Goal: Task Accomplishment & Management: Manage account settings

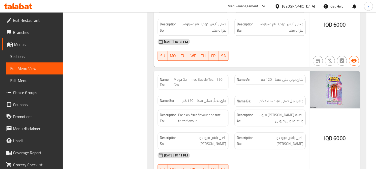
scroll to position [9044, 0]
click at [31, 8] on icon at bounding box center [18, 6] width 28 height 6
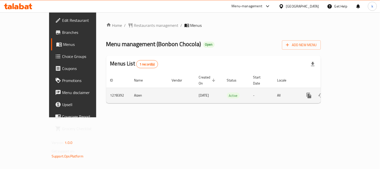
click at [348, 92] on icon "enhanced table" at bounding box center [345, 95] width 6 height 6
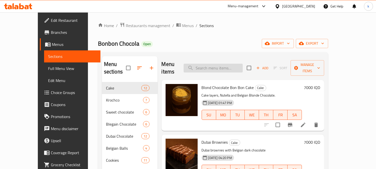
click at [214, 68] on input "search" at bounding box center [213, 68] width 59 height 9
paste input "Bonbon Chocola"
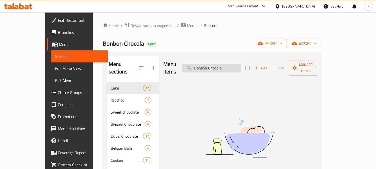
click at [229, 66] on input "Bonbon Chocola" at bounding box center [211, 68] width 59 height 9
paste input "Ahl Gram Dubai Chocolate Box with Pistachio"
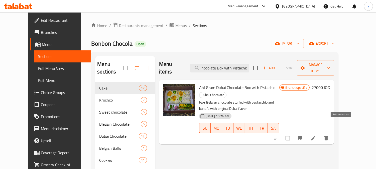
type input "Ahl Gram Dubai Chocolate Box with Pistachio"
click at [316, 135] on icon at bounding box center [313, 138] width 6 height 6
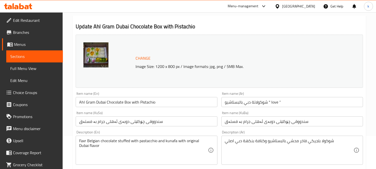
scroll to position [46, 0]
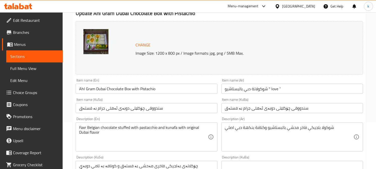
click at [296, 87] on input "شوكولاتة دبي بالبستاشيو " love “" at bounding box center [291, 89] width 141 height 10
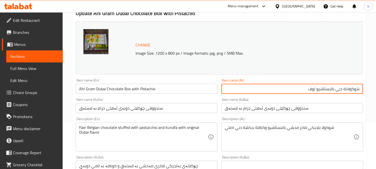
click at [314, 89] on input "شوكولاتة دبي بالبستاشيو لوف" at bounding box center [291, 89] width 141 height 10
paste input "لوف"
click at [346, 89] on input "لوف شوكولاتة دبي بالبستاشيو" at bounding box center [291, 89] width 141 height 10
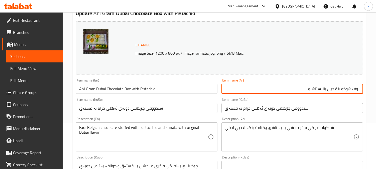
click at [346, 89] on input "لوف شوكولاتة دبي بالبستاشيو" at bounding box center [291, 89] width 141 height 10
type input "لوف شوكولاتة دبي بالبستاشيو"
click at [120, 89] on input "Ahl Gram Dubai Chocolate Box with Pistachio" at bounding box center [146, 89] width 141 height 10
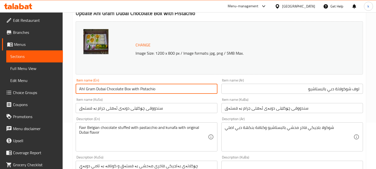
click at [120, 89] on input "Ahl Gram Dubai Chocolate Box with Pistachio" at bounding box center [146, 89] width 141 height 10
paste input "Love Dubai Chocolate"
type input "Love Dubai Chocolate with Pistachio"
click at [261, 107] on input "سندووقی چۆکلێتی دوبەی ئەهلی جرام بە فستەق" at bounding box center [291, 108] width 141 height 10
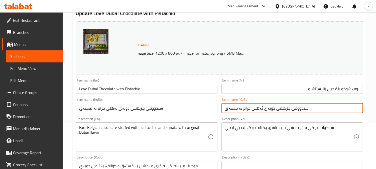
click at [261, 107] on input "سندووقی چۆکلێتی دوبەی ئەهلی جرام بە فستەق" at bounding box center [291, 108] width 141 height 10
paste input "وکولاتەی دوبەی خۆشبوێت لەگەڵ فست"
click at [355, 109] on input "شوکولاتەی دوبەی خۆشبوێت لەگەڵ فستق" at bounding box center [291, 108] width 141 height 10
click at [336, 108] on input "لۆڤ چوکولاتەی دوبەی لەگەڵ فستق" at bounding box center [291, 108] width 141 height 10
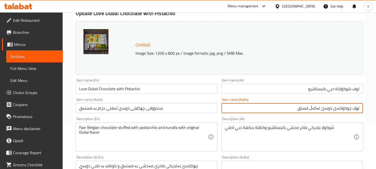
click at [336, 108] on input "لۆڤ چوکولاتەی دوبەی لەگەڵ فستق" at bounding box center [291, 108] width 141 height 10
click at [320, 107] on input "لۆڤ چوکولاتەی دوبەی لەگەڵ فستق" at bounding box center [291, 108] width 141 height 10
click at [320, 107] on input "لۆڤ چوکولاتەی دوبەی بە فستق" at bounding box center [291, 108] width 141 height 10
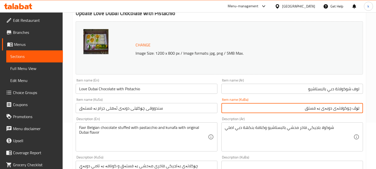
click at [320, 107] on input "لۆڤ چوکولاتەی دوبەی بە فستق" at bounding box center [291, 108] width 141 height 10
type input "لۆڤ چوکولاتەی دوبەی بە فستق"
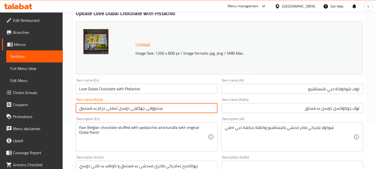
click at [118, 105] on input "سندووقی چۆکلێتی دوبەی ئەهلی جرام بە فستەق" at bounding box center [146, 108] width 141 height 10
paste input "لۆڤ چوکولاتەی دوبەی بە فست"
type input "لۆڤ چوکولاتەی دوبەی بە فستق"
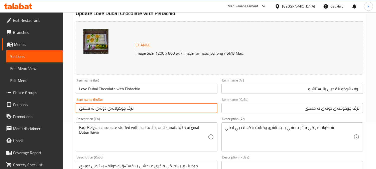
click at [118, 86] on input "Love Dubai Chocolate with Pistachio" at bounding box center [146, 89] width 141 height 10
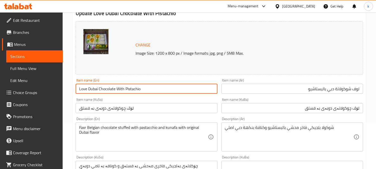
type input "Love Dubai Chocolate With Pistachio"
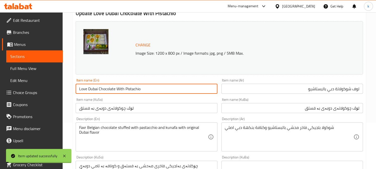
click at [148, 89] on input "Love Dubai Chocolate With Pistachio" at bounding box center [146, 89] width 141 height 10
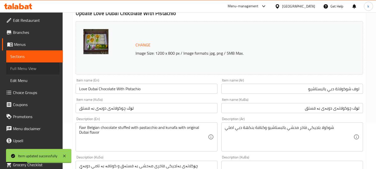
click at [18, 69] on span "Full Menu View" at bounding box center [34, 68] width 49 height 6
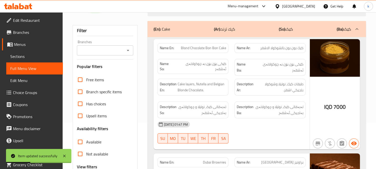
click at [109, 52] on input "Branches" at bounding box center [100, 50] width 45 height 7
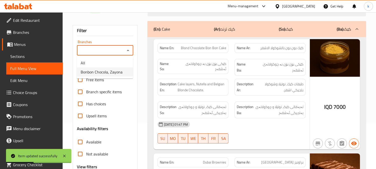
click at [109, 70] on span "Bonbon Chocola, Zayona" at bounding box center [102, 72] width 42 height 6
type input "Bonbon Chocola, Zayona"
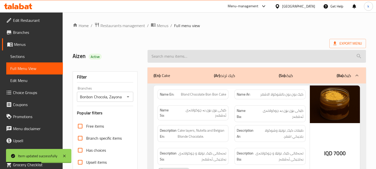
click at [169, 58] on input "search" at bounding box center [256, 56] width 218 height 13
paste input "Love Dubai Chocolate With Pistachio"
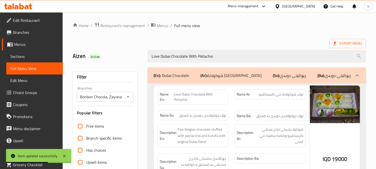
scroll to position [46, 0]
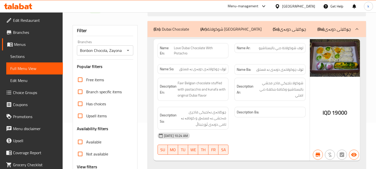
type input "Love Dubai Chocolate With Pistachio"
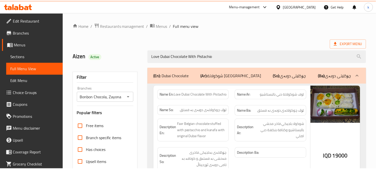
scroll to position [98, 0]
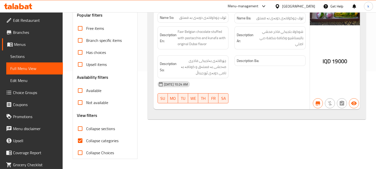
click at [19, 57] on span "Sections" at bounding box center [34, 56] width 49 height 6
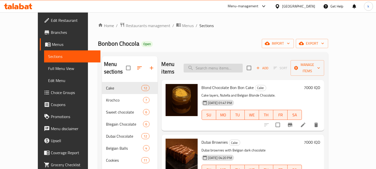
click at [228, 67] on input "search" at bounding box center [213, 68] width 59 height 9
paste input "Dubai Ultra Chocolate Box With Kunafa And Chocolate Flavor"
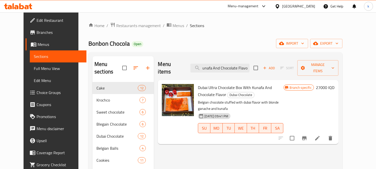
type input "Dubai Ultra Chocolate Box With Kunafa And Chocolate Flavor"
click at [324, 133] on li at bounding box center [317, 137] width 14 height 9
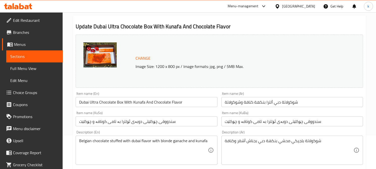
scroll to position [46, 0]
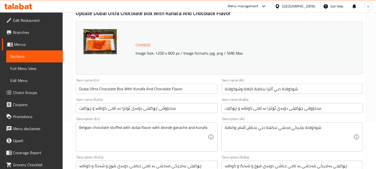
click at [315, 95] on div "Item name (Ar) شوكولاتة دبي ألترا بنكهة كنافة وشوكولاتة Item name (Ar)" at bounding box center [291, 85] width 145 height 19
click at [315, 94] on div "Item name (Ar) شوكولاتة دبي ألترا بنكهة كنافة وشوكولاتة Item name (Ar)" at bounding box center [291, 85] width 145 height 19
click at [312, 90] on input "شوكولاتة دبي ألترا بنكهة كنافة وشوكولاتة" at bounding box center [291, 89] width 141 height 10
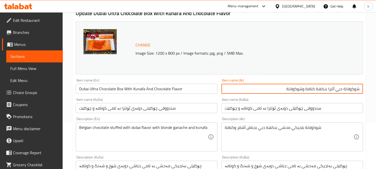
click at [322, 108] on input "سندووقی چۆکلێتی دوبەی ئۆلترا بە تامی کونافە و چۆکلێت" at bounding box center [291, 108] width 141 height 10
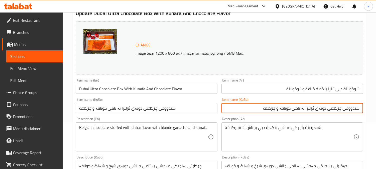
click at [356, 109] on input "سندووقی چۆکلێتی دوبەی ئۆلترا بە تامی کونافە و چۆکلێت" at bounding box center [291, 108] width 141 height 10
click at [319, 107] on input "چۆکلێتی دوبەی ئۆلترا بە تامی کونافە و چۆکلێت" at bounding box center [291, 108] width 141 height 10
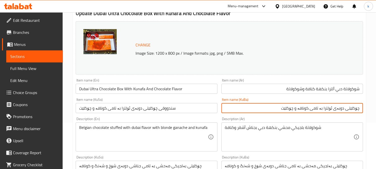
type input "چۆکلێتی دوبەی ئۆلترا بە تامی کونافە و چۆکلێت"
click at [148, 107] on input "سندووقی چۆکلێتی دوبەی ئۆلترا بە تامی کونافە و چۆکلێت" at bounding box center [146, 108] width 141 height 10
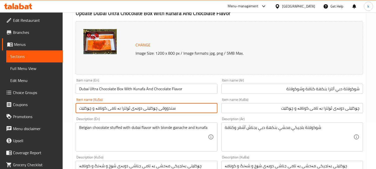
click at [148, 107] on input "سندووقی چۆکلێتی دوبەی ئۆلترا بە تامی کونافە و چۆکلێت" at bounding box center [146, 108] width 141 height 10
paste input "text"
type input "چۆکلێتی دوبەی ئۆلترا بە تامی کونافە و چۆکلێت"
click at [120, 88] on input "Dubai Ultra Chocolate Box With Kunafa And Chocolate Flavor" at bounding box center [146, 89] width 141 height 10
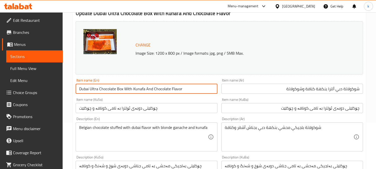
click at [120, 88] on input "Dubai Ultra Chocolate Box With Kunafa And Chocolate Flavor" at bounding box center [146, 89] width 141 height 10
type input "Dubai Ultra Chocolate With Kunafa And Chocolate Flavor"
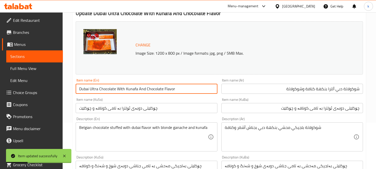
click at [126, 91] on input "Dubai Ultra Chocolate With Kunafa And Chocolate Flavor" at bounding box center [146, 89] width 141 height 10
click at [35, 72] on link "Full Menu View" at bounding box center [34, 68] width 57 height 12
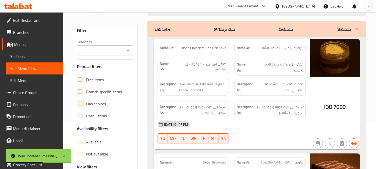
click at [107, 48] on input "Branches" at bounding box center [100, 50] width 45 height 7
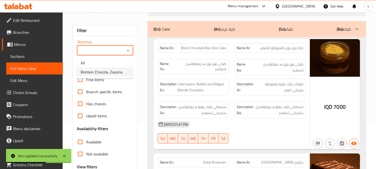
drag, startPoint x: 109, startPoint y: 77, endPoint x: 110, endPoint y: 74, distance: 2.8
click at [110, 77] on ul "All Bonbon Chocola, Zayona" at bounding box center [105, 67] width 56 height 22
click at [109, 73] on span "Bonbon Chocola, Zayona" at bounding box center [102, 72] width 42 height 6
type input "Bonbon Chocola, Zayona"
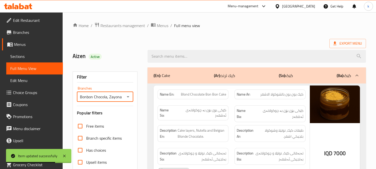
click at [187, 49] on div at bounding box center [256, 56] width 224 height 19
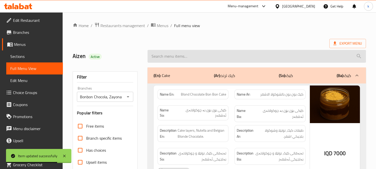
click at [186, 54] on input "search" at bounding box center [256, 56] width 218 height 13
paste input "Dubai Ultra Chocolate With Kunafa And Chocolate Flavor"
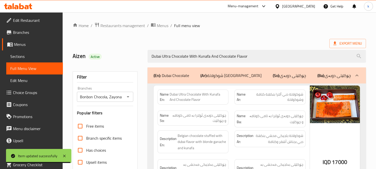
type input "Dubai Ultra Chocolate With Kunafa And Chocolate Flavor"
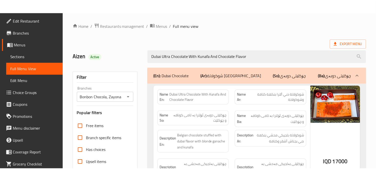
scroll to position [98, 0]
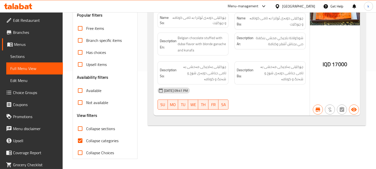
click at [17, 8] on icon at bounding box center [16, 7] width 4 height 4
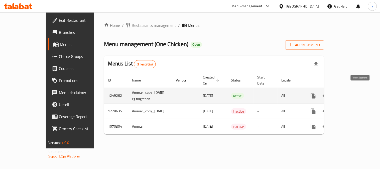
click at [351, 93] on icon "enhanced table" at bounding box center [349, 95] width 5 height 5
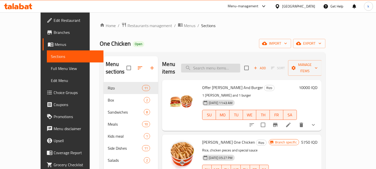
click at [236, 64] on input "search" at bounding box center [210, 68] width 59 height 9
paste input "Bread"
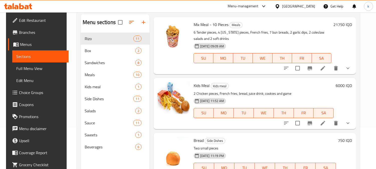
scroll to position [70, 0]
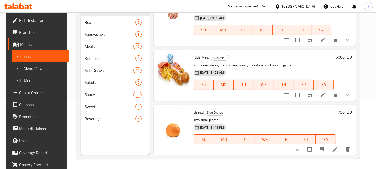
type input "Bread"
click at [337, 148] on icon at bounding box center [334, 149] width 5 height 5
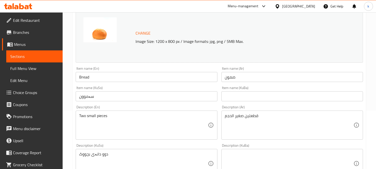
scroll to position [93, 0]
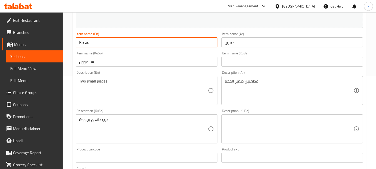
click at [112, 42] on input "Bread" at bounding box center [146, 42] width 141 height 10
type input "Samoon"
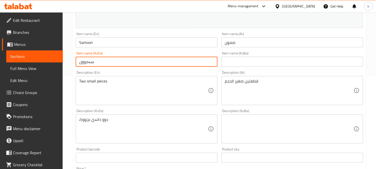
drag, startPoint x: 207, startPoint y: 64, endPoint x: 180, endPoint y: 64, distance: 27.3
click at [207, 64] on input "سەموون" at bounding box center [146, 62] width 141 height 10
click at [138, 59] on input "سەموون" at bounding box center [146, 62] width 141 height 10
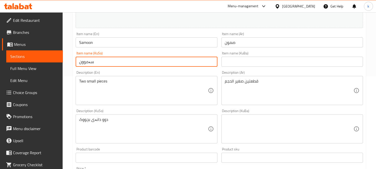
click at [247, 58] on input "text" at bounding box center [291, 62] width 141 height 10
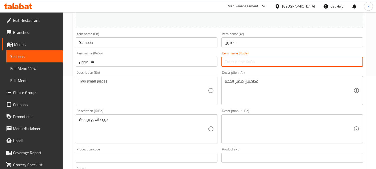
paste input "سەموون"
type input "سەموون"
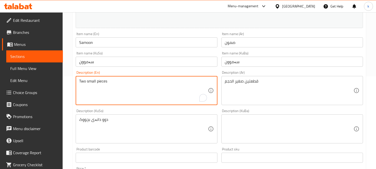
click at [81, 79] on textarea "Two small pieces" at bounding box center [143, 91] width 128 height 24
type textarea "2 Small pieces"
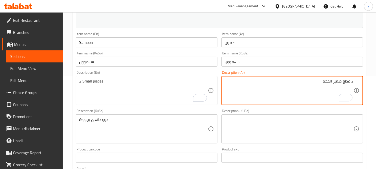
click at [338, 82] on textarea "2 قطع صغير الحجم" at bounding box center [289, 91] width 128 height 24
click at [328, 83] on textarea "2 قطع صغير الحجم" at bounding box center [289, 91] width 128 height 24
paste textarea "الحجم"
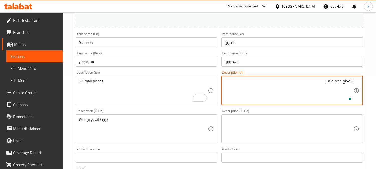
click at [328, 83] on textarea "2 قطع حجم صغير" at bounding box center [289, 91] width 128 height 24
type textarea "2 قطع حجم صغير"
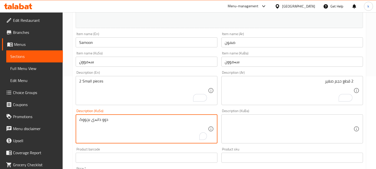
click at [144, 126] on textarea "دوو دانەی بچووک" at bounding box center [143, 129] width 128 height 24
paste textarea "٢ پار"
click at [174, 123] on textarea "2 پارچەی قەبارە بچووک" at bounding box center [143, 129] width 128 height 24
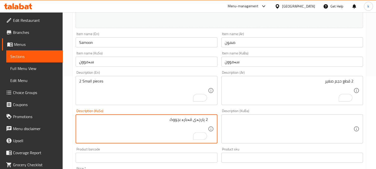
click at [174, 123] on textarea "2 پارچەی قەبارە بچووک" at bounding box center [143, 129] width 128 height 24
type textarea "2 پارچەی قەبارە بچووک"
click at [257, 130] on textarea at bounding box center [289, 129] width 128 height 24
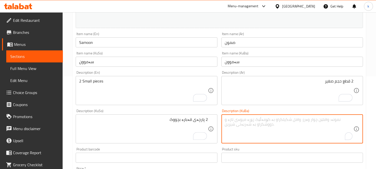
paste textarea "2 پارچەی قەبارە بچووک"
type textarea "2 پارچەی قەبارە بچووک"
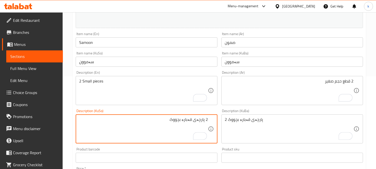
click at [189, 118] on textarea "2 پارچەی قەبارە بچووک" at bounding box center [143, 129] width 128 height 24
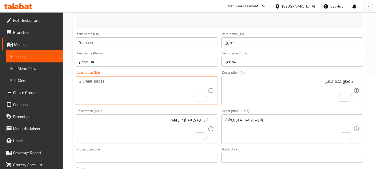
paste textarea "size"
click at [103, 83] on textarea "2 Small size pieces" at bounding box center [143, 91] width 128 height 24
paste textarea "pieces"
type textarea "2 Pieces small size"
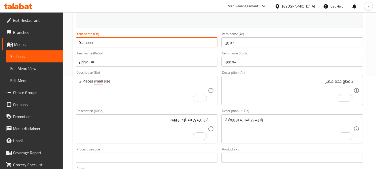
click at [94, 43] on input "Samoon" at bounding box center [146, 42] width 141 height 10
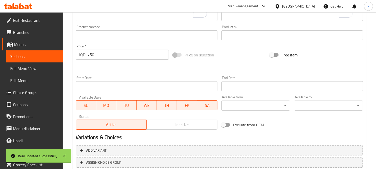
scroll to position [249, 0]
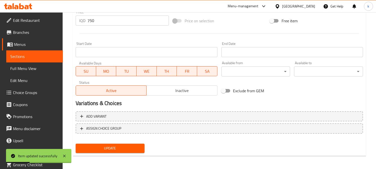
click at [128, 148] on span "Update" at bounding box center [110, 148] width 61 height 6
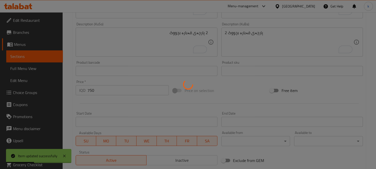
scroll to position [156, 0]
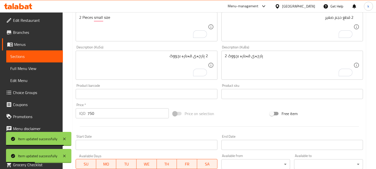
click at [31, 70] on span "Full Menu View" at bounding box center [34, 68] width 49 height 6
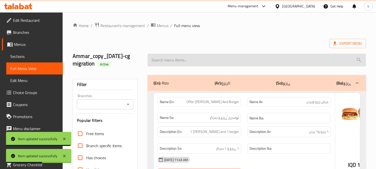
click at [167, 58] on input "search" at bounding box center [256, 60] width 218 height 13
paste input "Samoon"
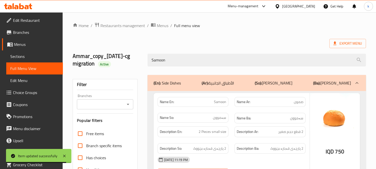
type input "Samoon"
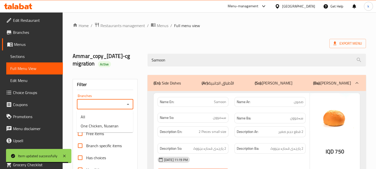
click at [113, 102] on input "Branches" at bounding box center [100, 104] width 45 height 7
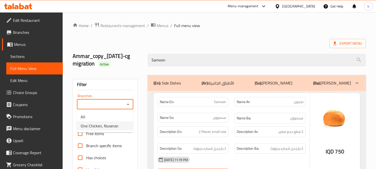
click at [117, 123] on span "One Chicken, Nuseran" at bounding box center [100, 126] width 38 height 6
type input "One Chicken, Nuseran"
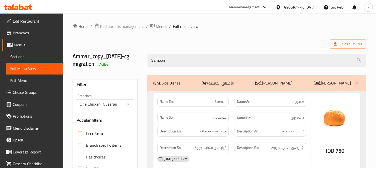
scroll to position [105, 0]
